Goal: Transaction & Acquisition: Download file/media

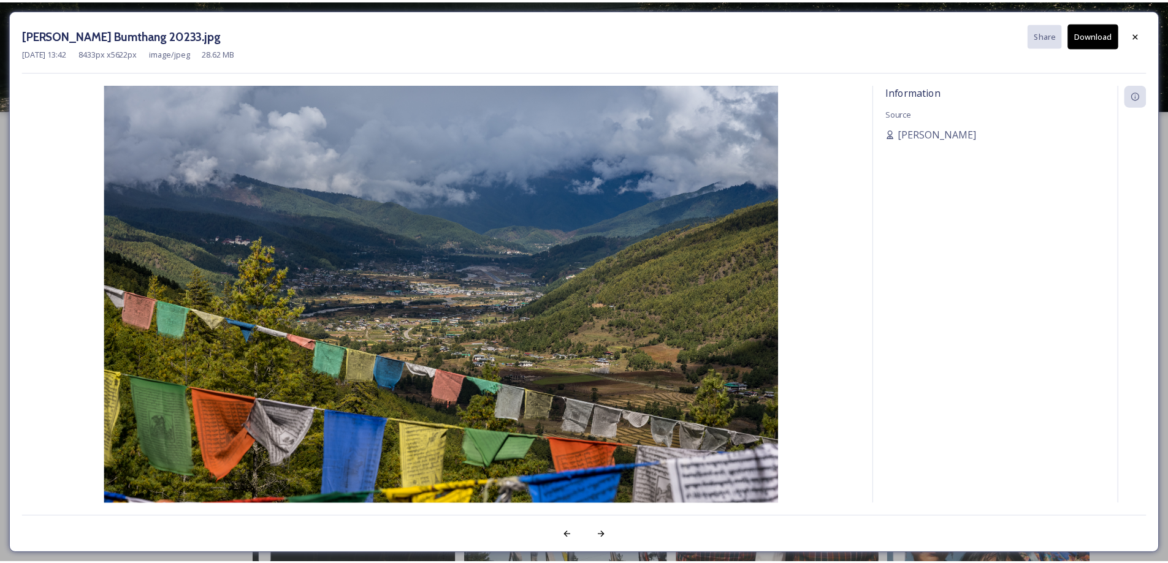
scroll to position [2193, 0]
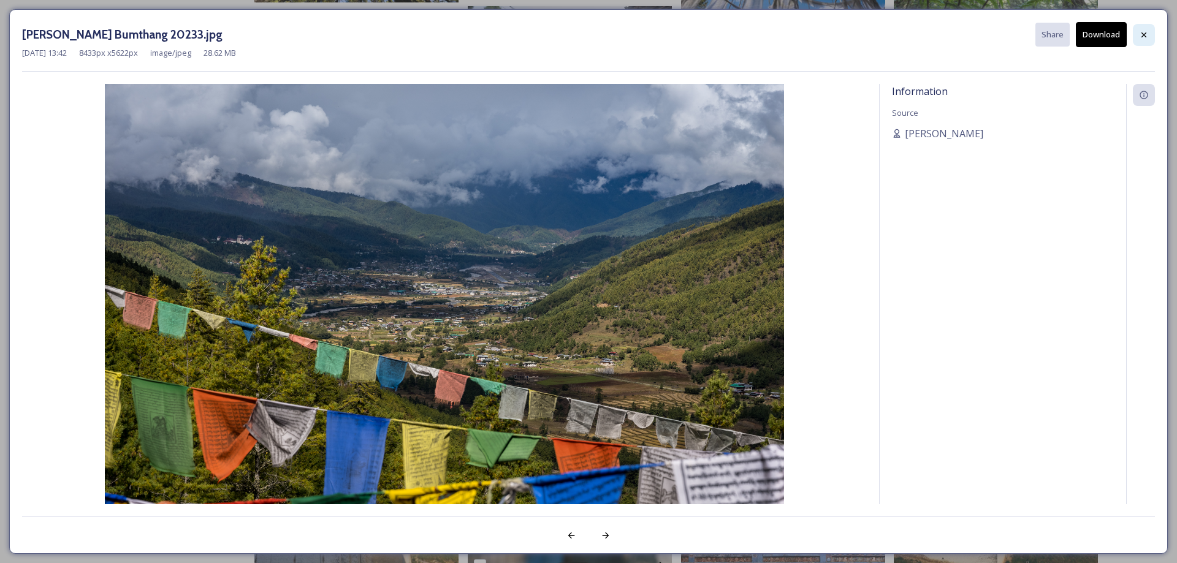
click at [1145, 32] on icon at bounding box center [1144, 35] width 10 height 10
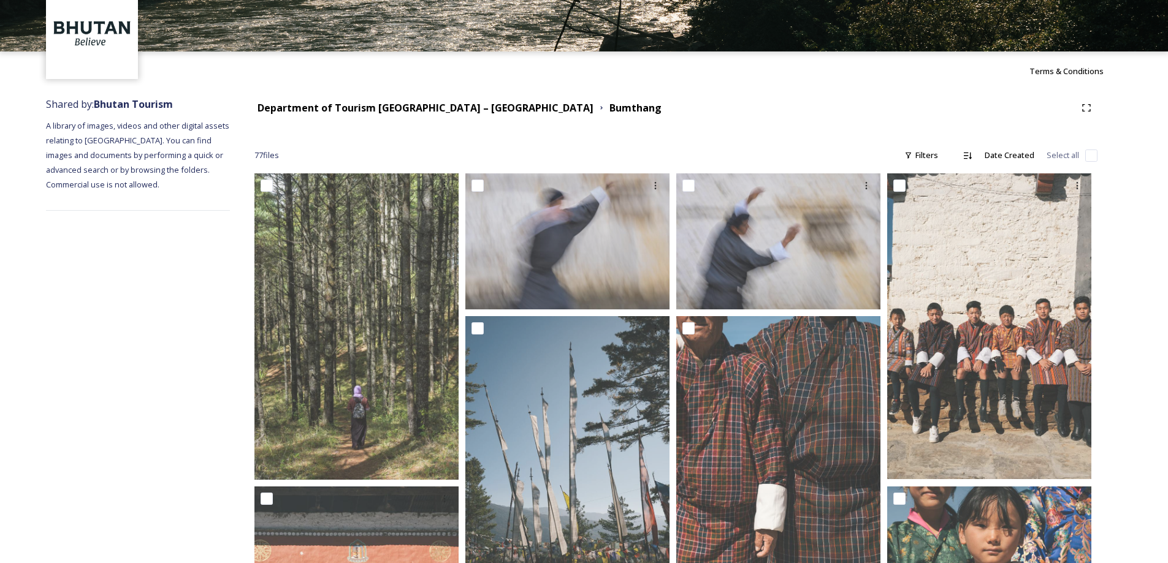
scroll to position [0, 0]
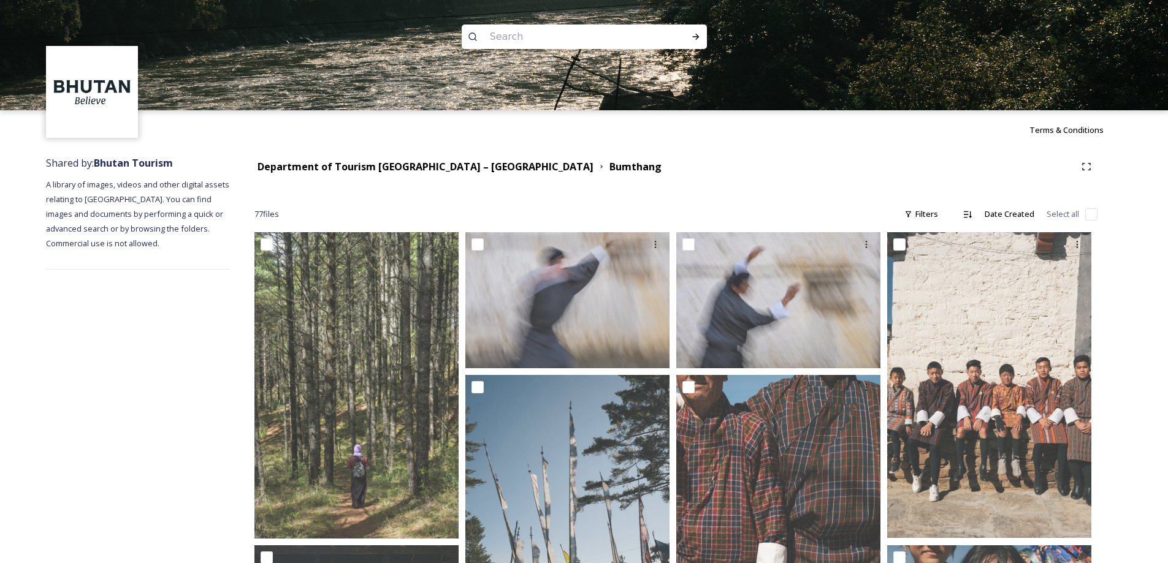
click at [88, 83] on img at bounding box center [92, 92] width 89 height 89
click at [523, 34] on input at bounding box center [568, 36] width 168 height 27
type input "royal [PERSON_NAME] [GEOGRAPHIC_DATA]"
click at [689, 33] on div "Run Search" at bounding box center [696, 37] width 22 height 22
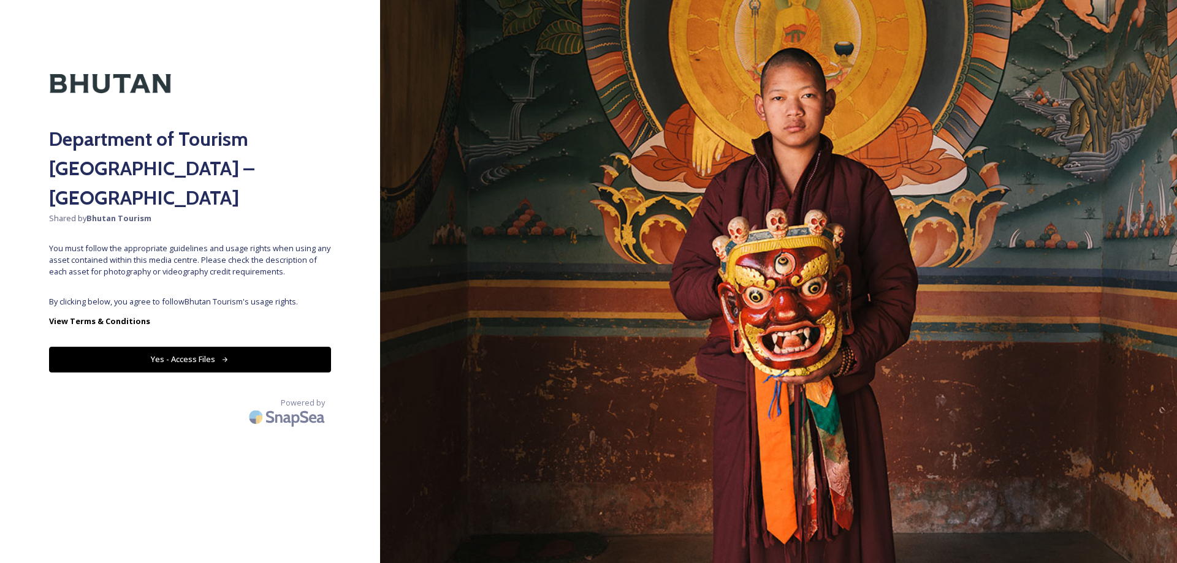
click at [274, 347] on button "Yes - Access Files" at bounding box center [190, 359] width 282 height 25
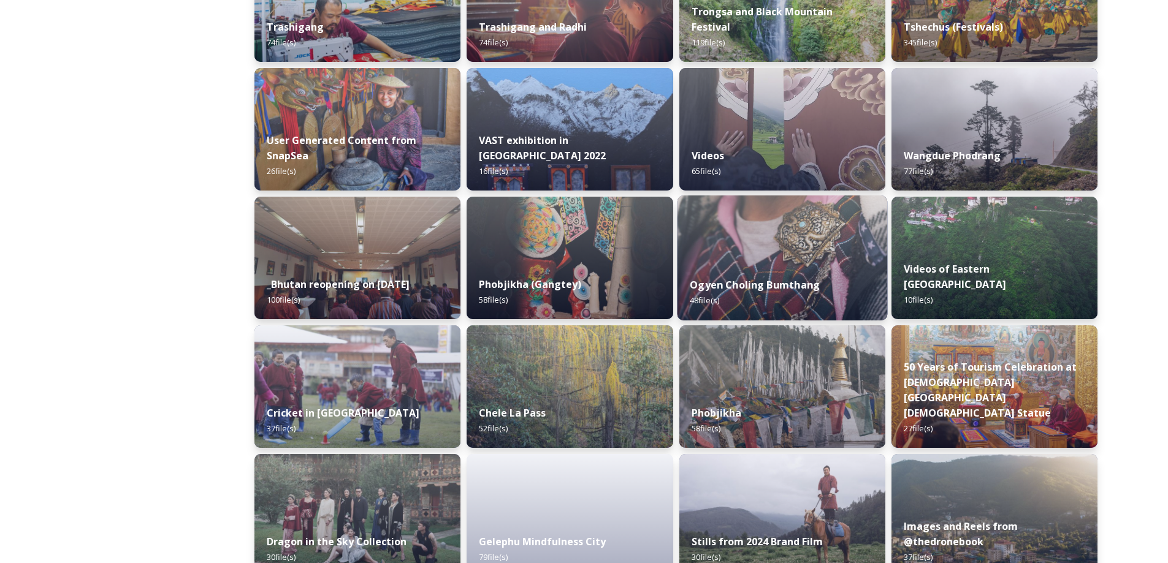
scroll to position [1288, 0]
click at [791, 275] on div "Ogyen Choling Bumthang 48 file(s)" at bounding box center [782, 292] width 210 height 56
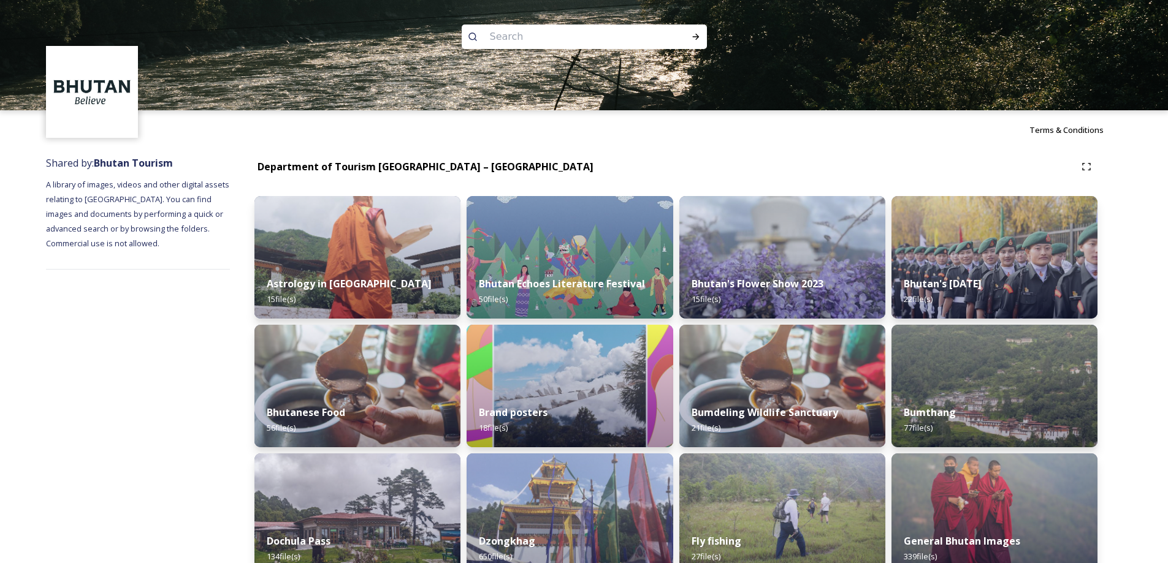
click at [516, 39] on input at bounding box center [568, 36] width 168 height 27
type input "[PERSON_NAME]"
click at [695, 37] on icon at bounding box center [695, 37] width 7 height 6
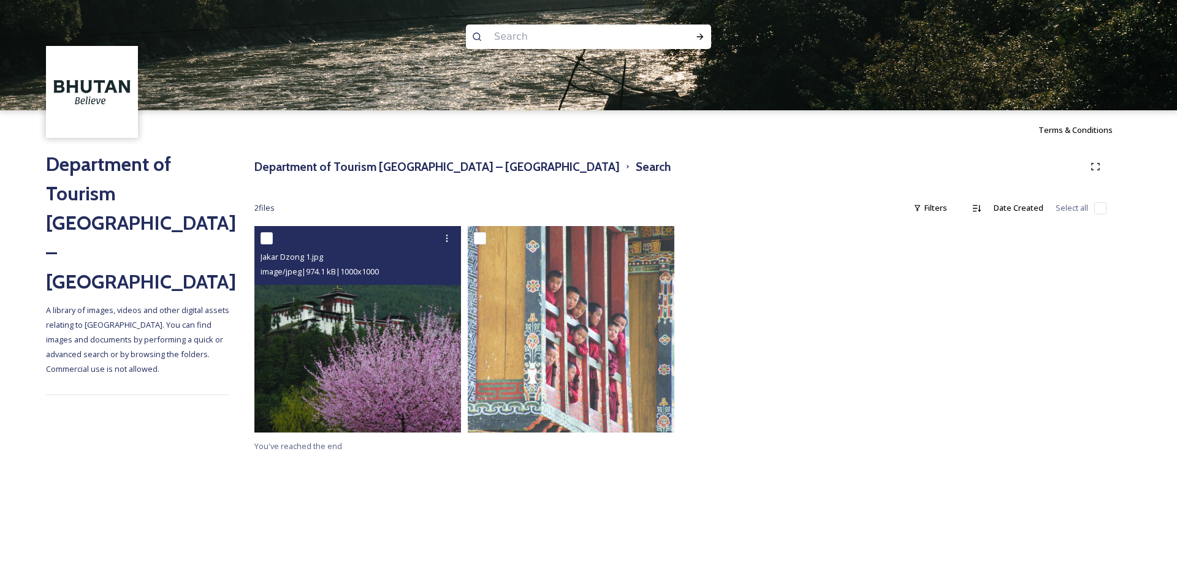
click at [380, 323] on img at bounding box center [357, 329] width 207 height 207
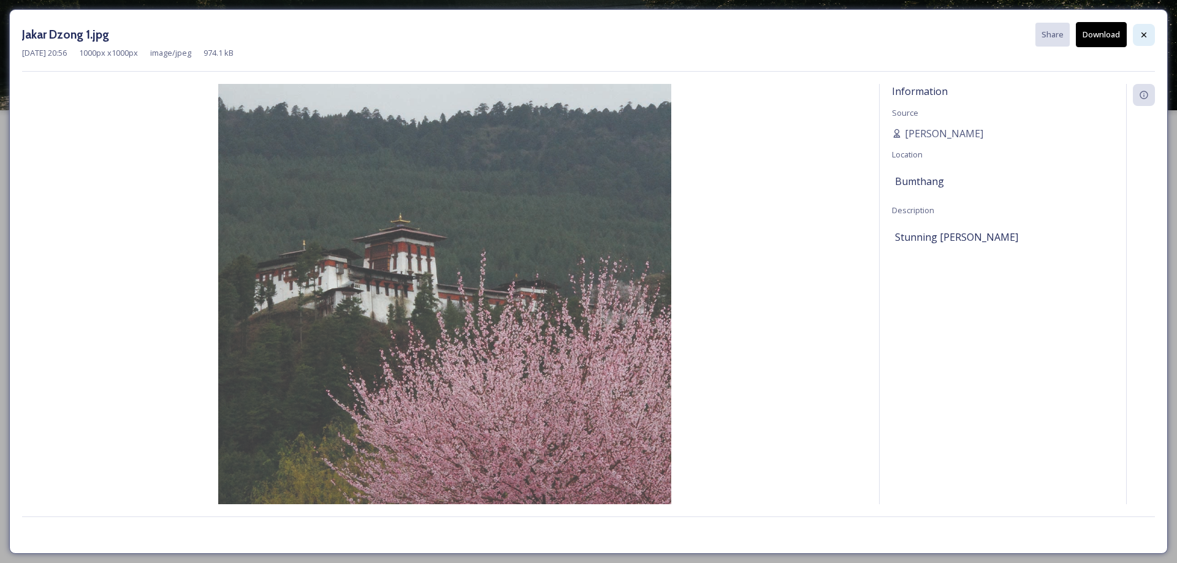
click at [1146, 28] on div at bounding box center [1144, 35] width 22 height 22
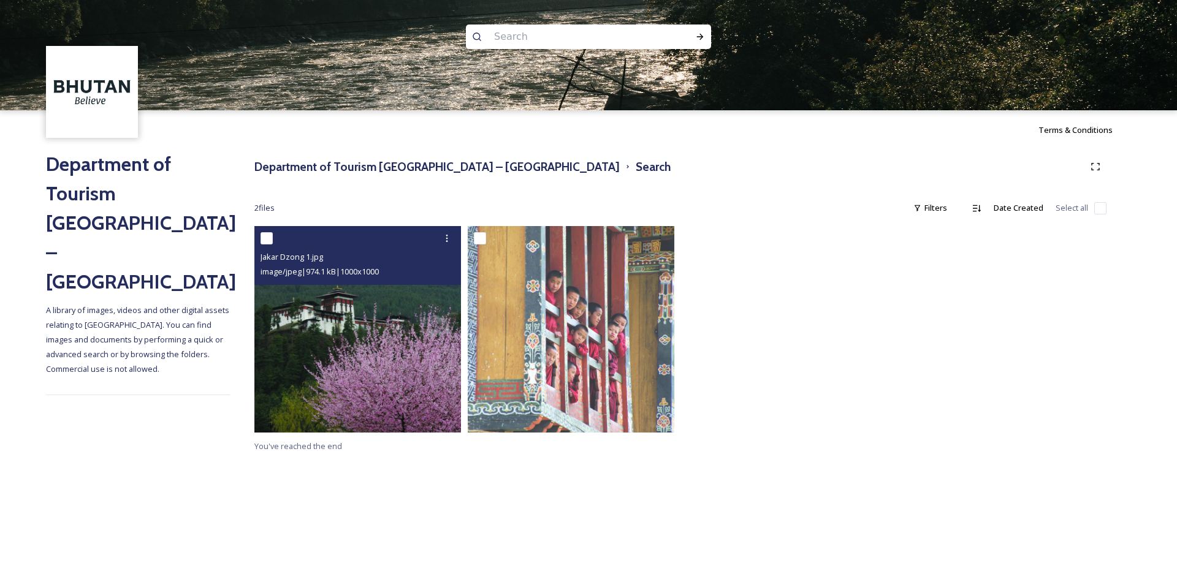
click at [345, 323] on img at bounding box center [357, 329] width 207 height 207
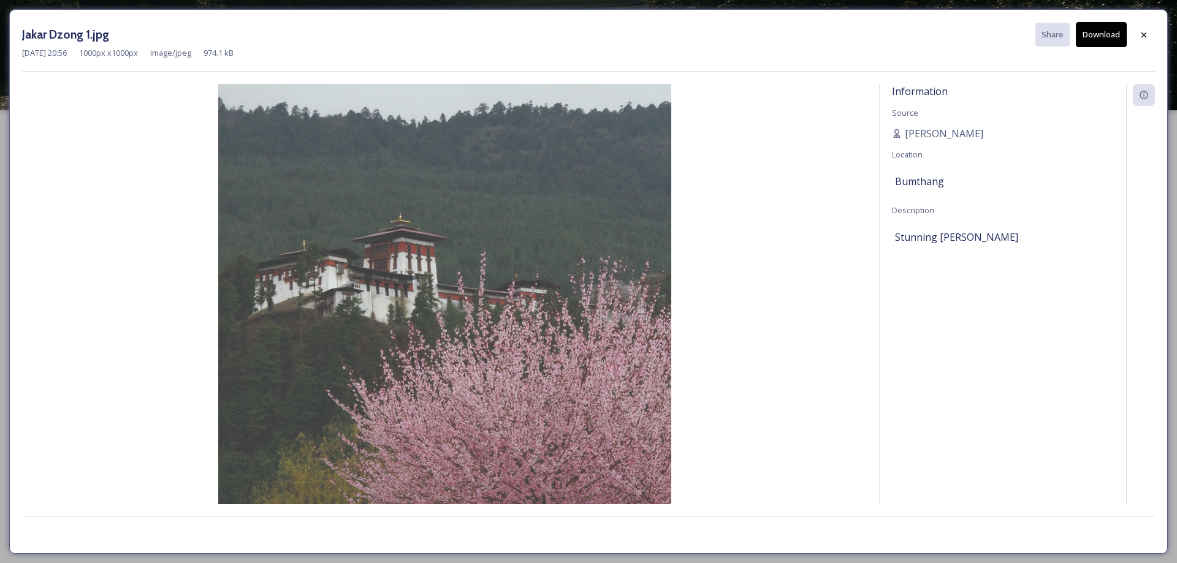
click at [1088, 43] on button "Download" at bounding box center [1101, 34] width 51 height 25
click at [1142, 26] on div at bounding box center [1144, 35] width 22 height 22
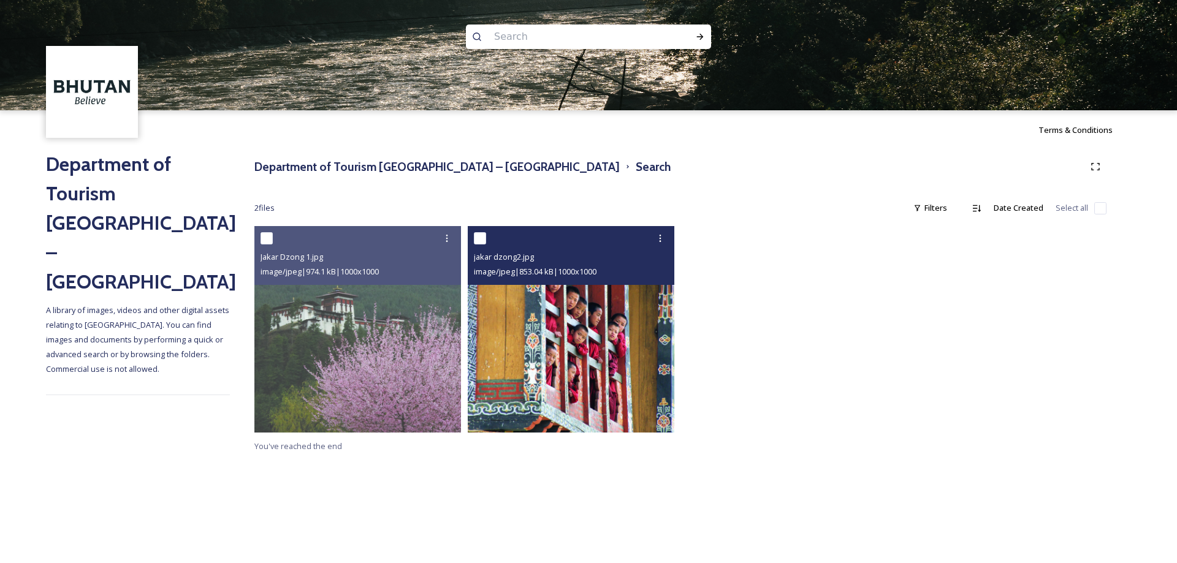
click at [526, 350] on img at bounding box center [571, 329] width 207 height 207
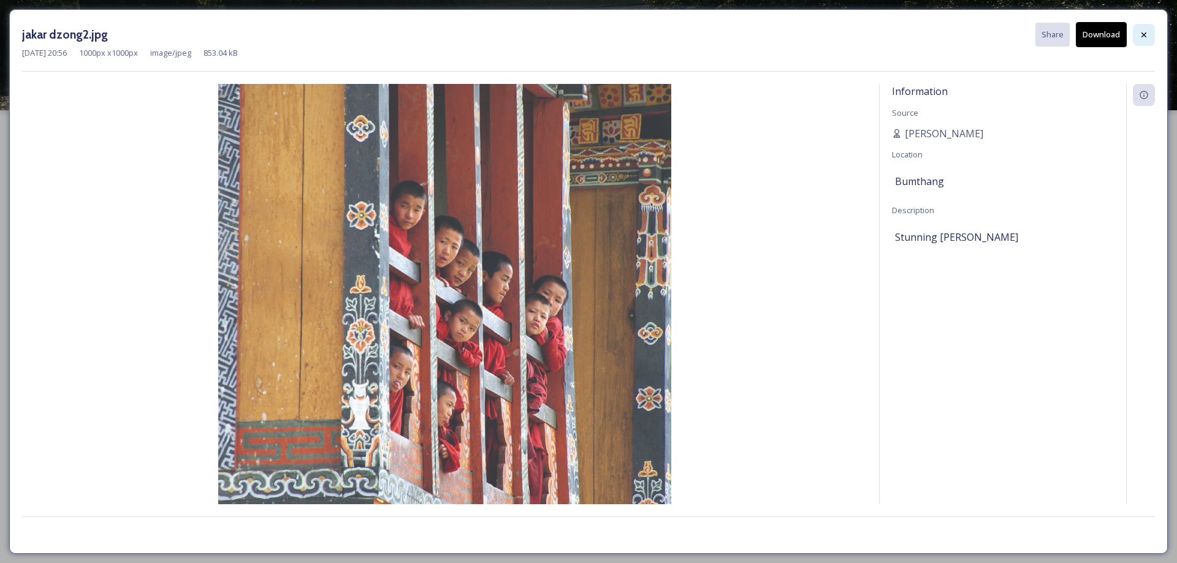
click at [1142, 26] on div at bounding box center [1144, 35] width 22 height 22
